Goal: Task Accomplishment & Management: Use online tool/utility

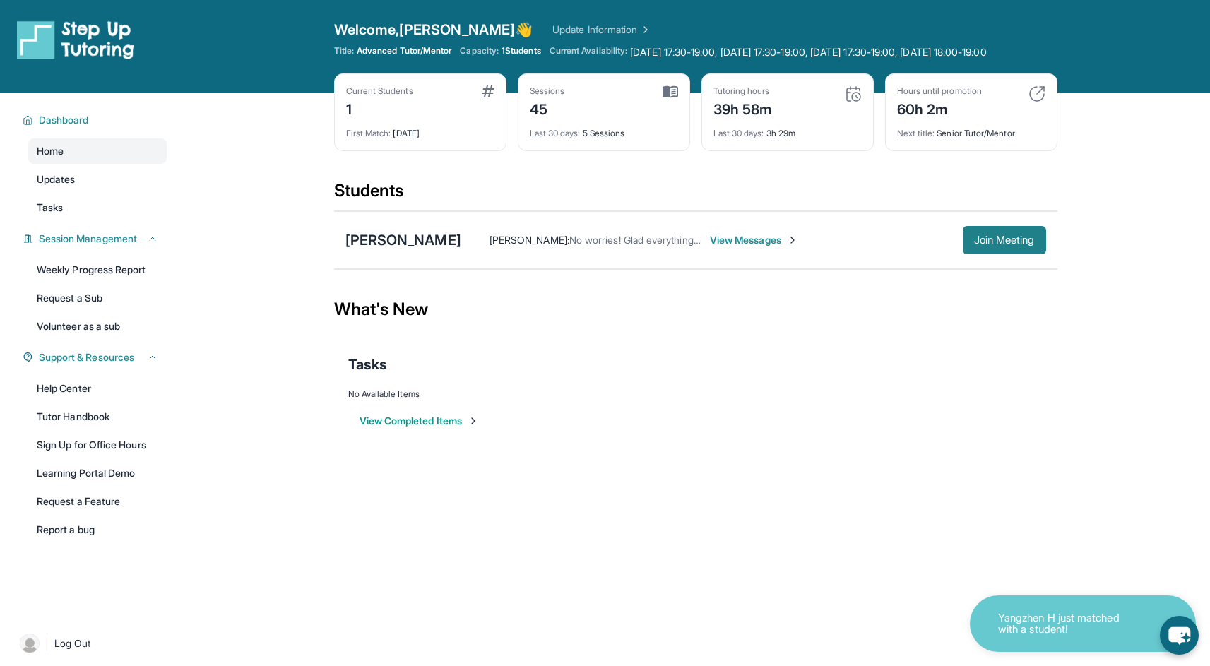
click at [997, 244] on span "Join Meeting" at bounding box center [1004, 240] width 61 height 8
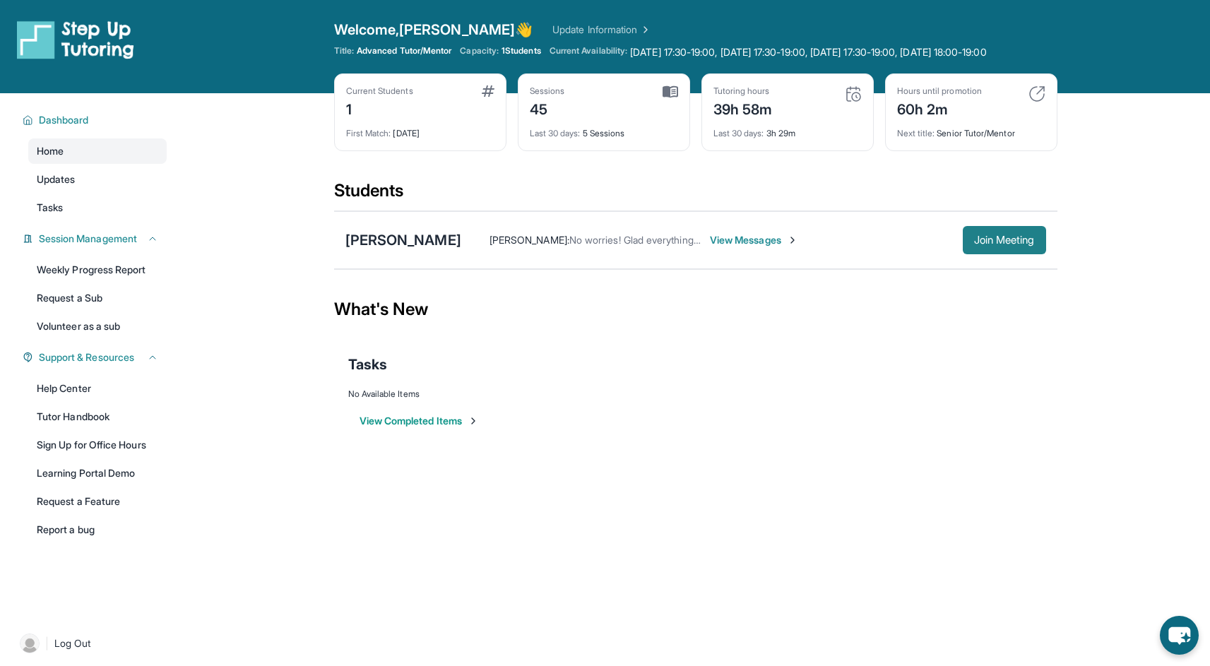
click at [1008, 244] on span "Join Meeting" at bounding box center [1004, 240] width 61 height 8
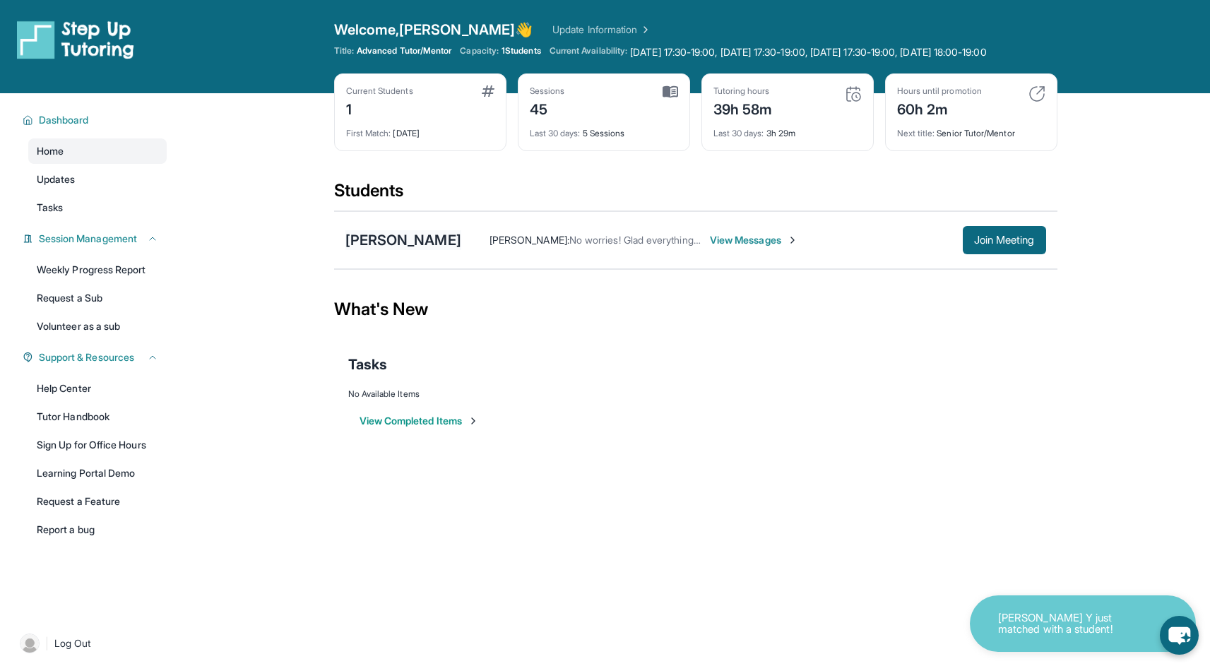
click at [369, 250] on div "[PERSON_NAME]" at bounding box center [403, 240] width 116 height 20
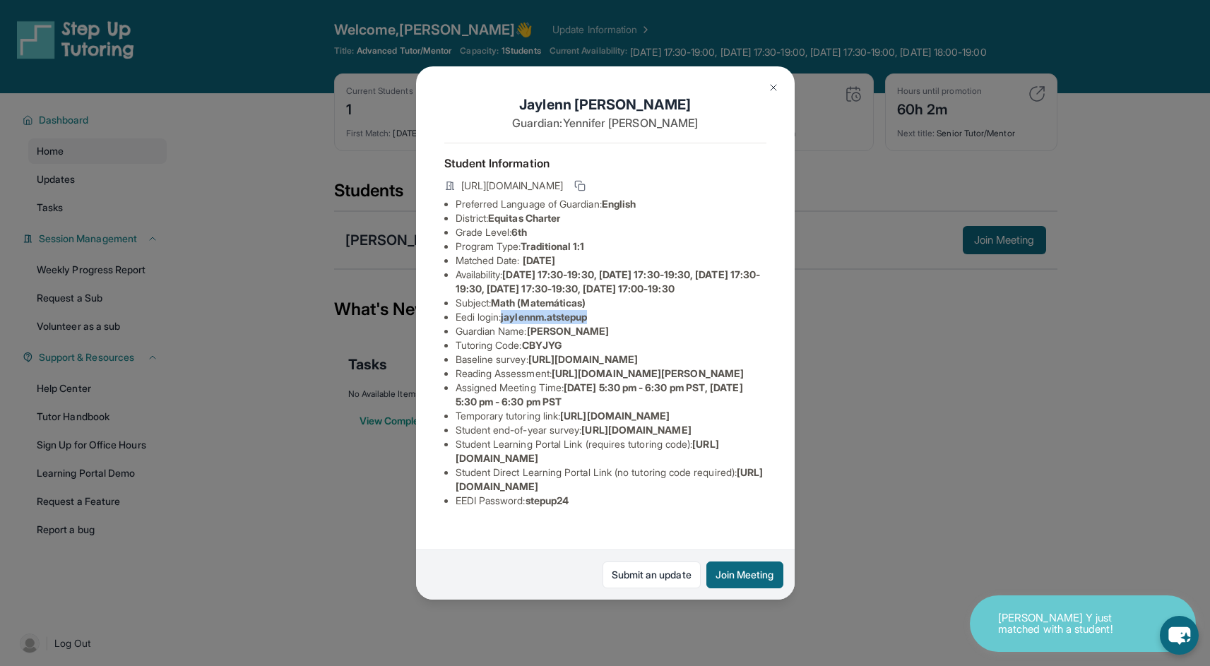
drag, startPoint x: 506, startPoint y: 336, endPoint x: 656, endPoint y: 341, distance: 149.8
click at [656, 324] on li "Eedi login : jaylennm.atstepup" at bounding box center [611, 317] width 311 height 14
copy span "jaylennm.atstepup"
click at [903, 420] on div "[PERSON_NAME] Guardian: [PERSON_NAME] Student Information [URL][DOMAIN_NAME] Pr…" at bounding box center [605, 333] width 1210 height 666
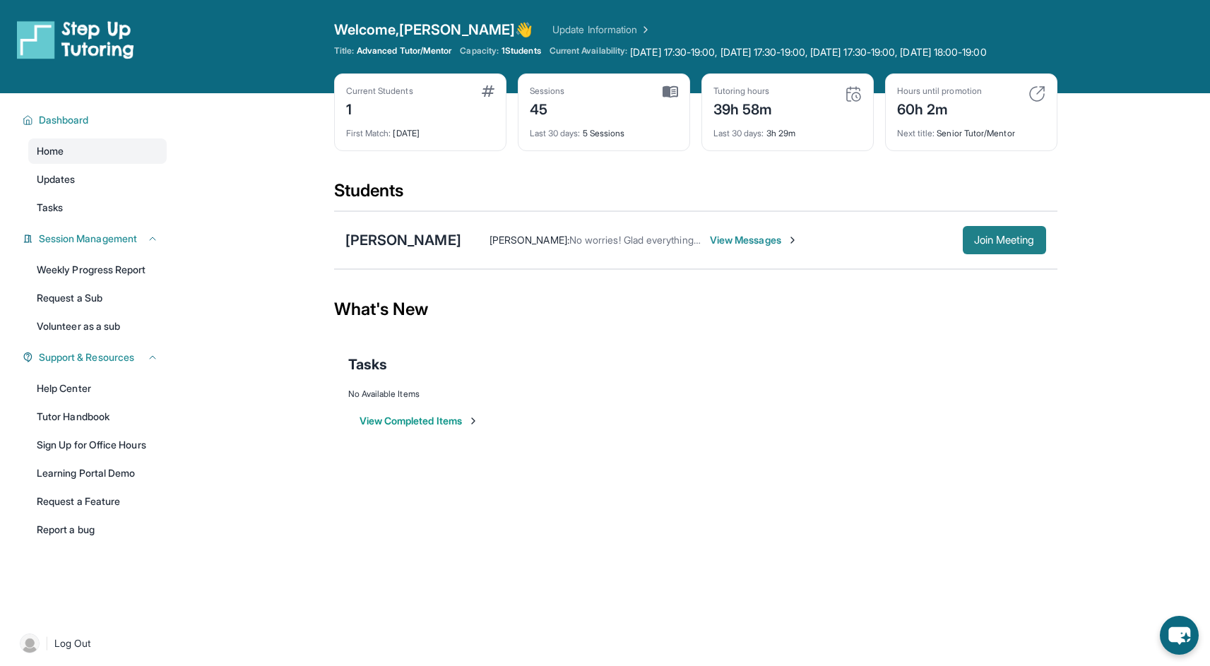
click at [1012, 247] on button "Join Meeting" at bounding box center [1004, 240] width 83 height 28
